Goal: Information Seeking & Learning: Learn about a topic

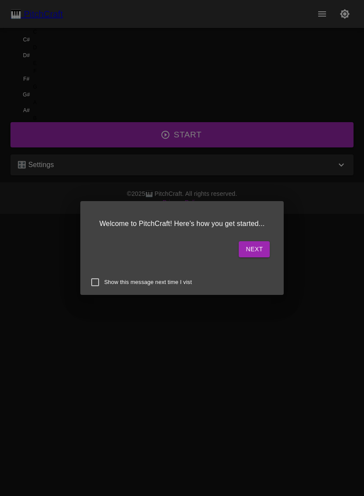
click at [239, 250] on button "Next" at bounding box center [254, 249] width 31 height 16
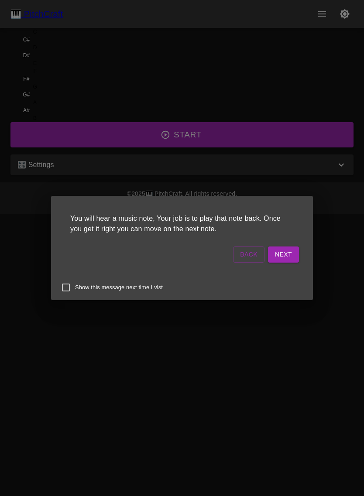
click at [268, 252] on button "Next" at bounding box center [283, 254] width 31 height 16
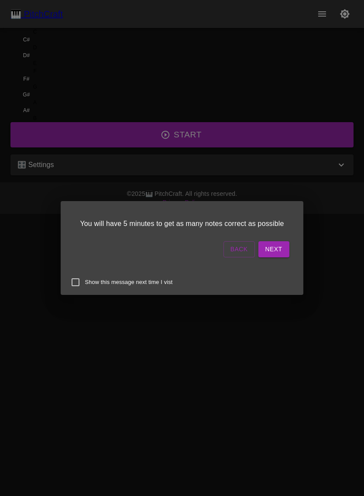
click at [258, 254] on button "Next" at bounding box center [273, 249] width 31 height 16
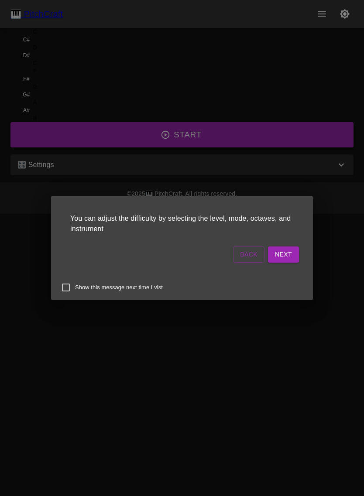
click at [268, 254] on button "Next" at bounding box center [283, 254] width 31 height 16
click at [236, 256] on button "Start Playing" at bounding box center [267, 254] width 63 height 16
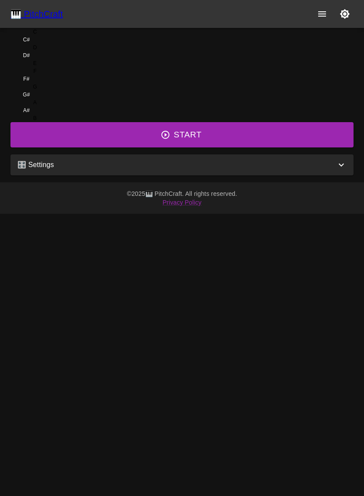
click at [169, 140] on icon "button" at bounding box center [166, 135] width 10 height 10
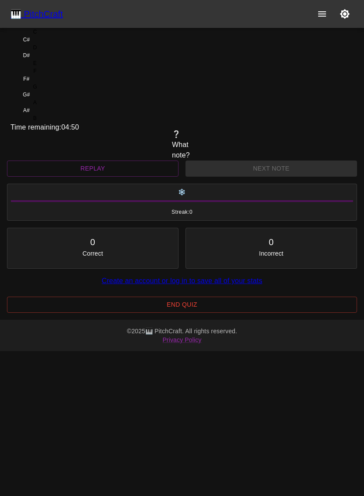
click at [59, 36] on div "C" at bounding box center [34, 32] width 49 height 8
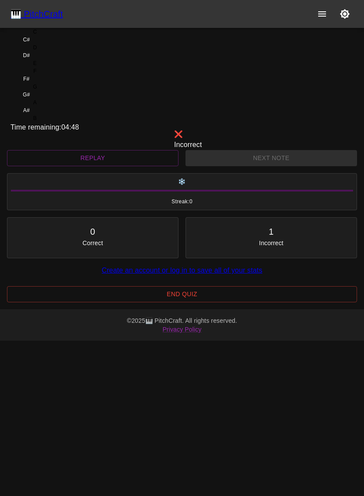
click at [59, 36] on div "C" at bounding box center [34, 32] width 49 height 8
click at [218, 247] on div "1 Incorrect" at bounding box center [271, 236] width 157 height 23
click at [91, 247] on div "0 Correct" at bounding box center [92, 236] width 157 height 23
click at [59, 36] on div "C" at bounding box center [34, 32] width 49 height 8
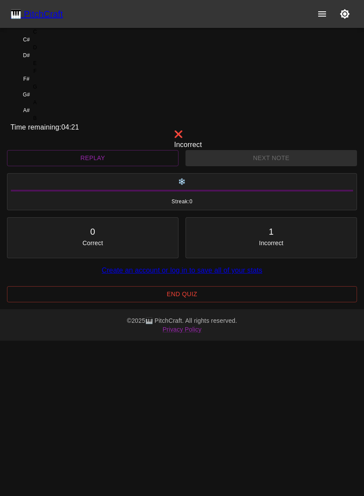
click at [59, 36] on div "C" at bounding box center [34, 32] width 49 height 8
click at [174, 150] on div "❌ Incorrect" at bounding box center [182, 139] width 16 height 21
click at [93, 166] on button "Replay" at bounding box center [92, 158] width 171 height 16
click at [16, 14] on div "🎹 PitchCraft" at bounding box center [36, 14] width 52 height 14
click at [18, 21] on div "🎹 PitchCraft" at bounding box center [36, 14] width 52 height 14
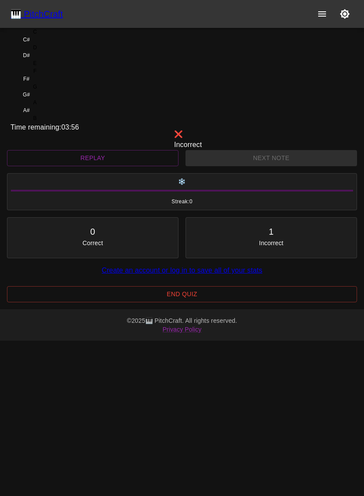
click at [320, 14] on icon "show more" at bounding box center [322, 13] width 8 height 5
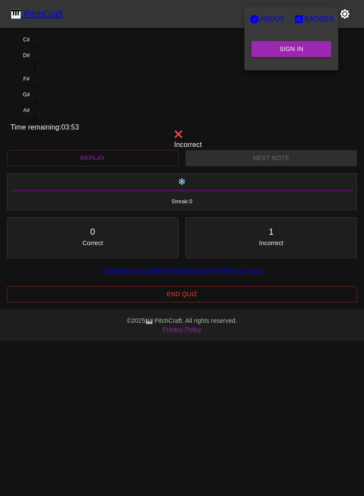
click at [331, 154] on div at bounding box center [182, 248] width 364 height 496
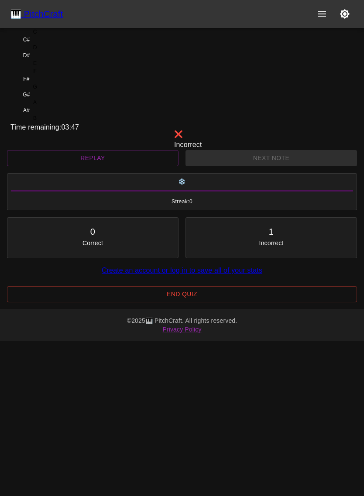
click at [59, 36] on div "C" at bounding box center [34, 32] width 49 height 8
click at [59, 51] on div "D" at bounding box center [34, 48] width 49 height 8
click at [59, 67] on div "E" at bounding box center [34, 63] width 49 height 8
click at [59, 75] on div "F" at bounding box center [34, 71] width 49 height 8
click at [59, 91] on div "G" at bounding box center [34, 87] width 49 height 8
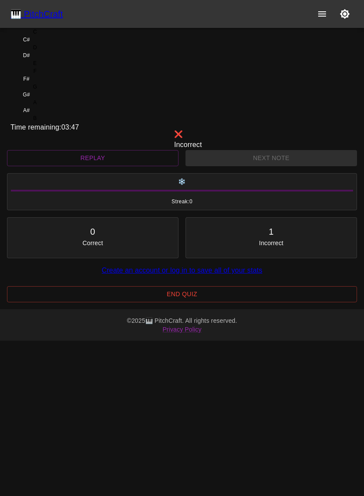
click at [59, 106] on div "A" at bounding box center [34, 103] width 49 height 8
click at [59, 122] on div "B" at bounding box center [34, 118] width 49 height 8
click at [59, 36] on div "C" at bounding box center [34, 32] width 49 height 8
click at [37, 51] on div "D" at bounding box center [35, 48] width 4 height 8
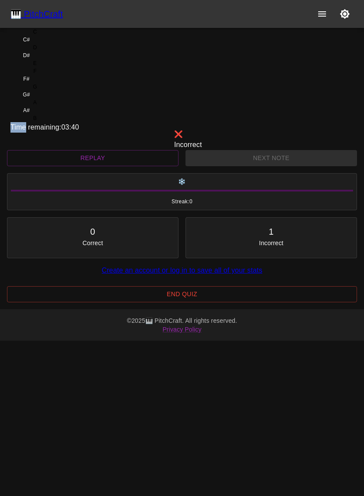
click at [30, 171] on div "🎹 PitchCraft About Badges Log In C C# D D# E F F# G G# A A# B Time remaining: 0…" at bounding box center [182, 151] width 364 height 302
click at [59, 36] on div "C" at bounding box center [34, 32] width 49 height 8
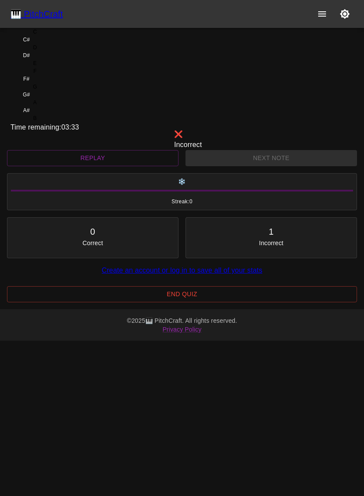
click at [59, 36] on div "C" at bounding box center [34, 32] width 49 height 8
click at [219, 247] on div "1 Incorrect" at bounding box center [271, 236] width 157 height 23
